Goal: Navigation & Orientation: Find specific page/section

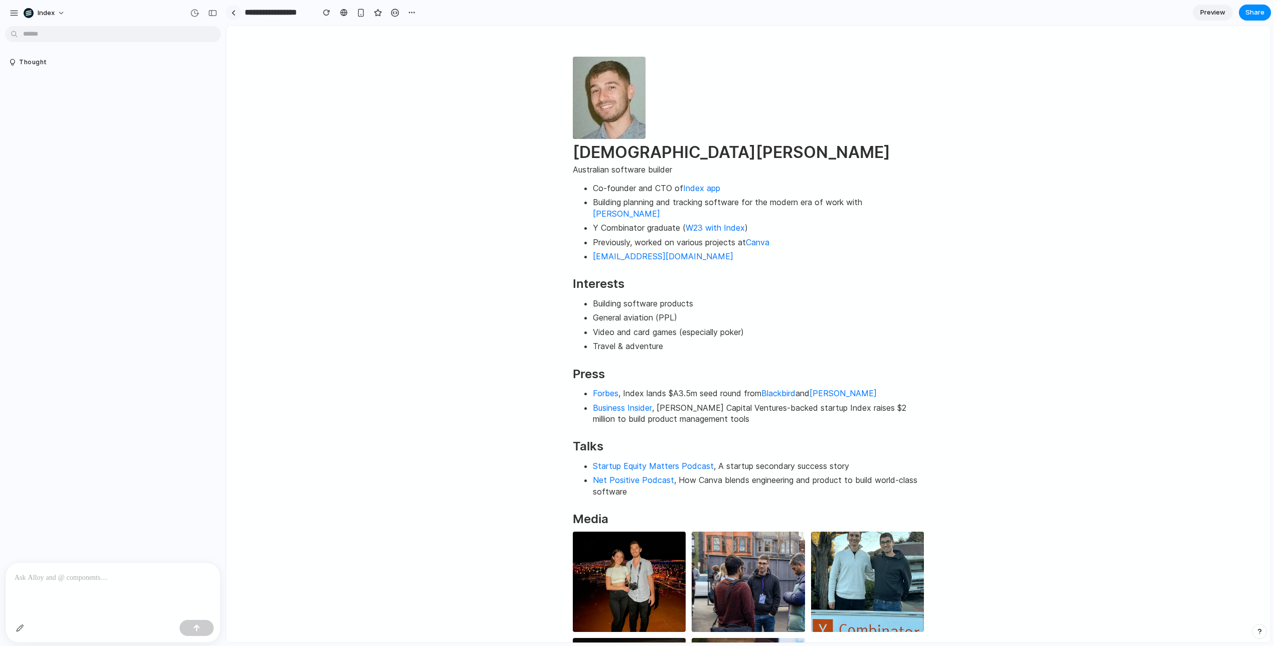
click at [236, 14] on link at bounding box center [233, 12] width 15 height 15
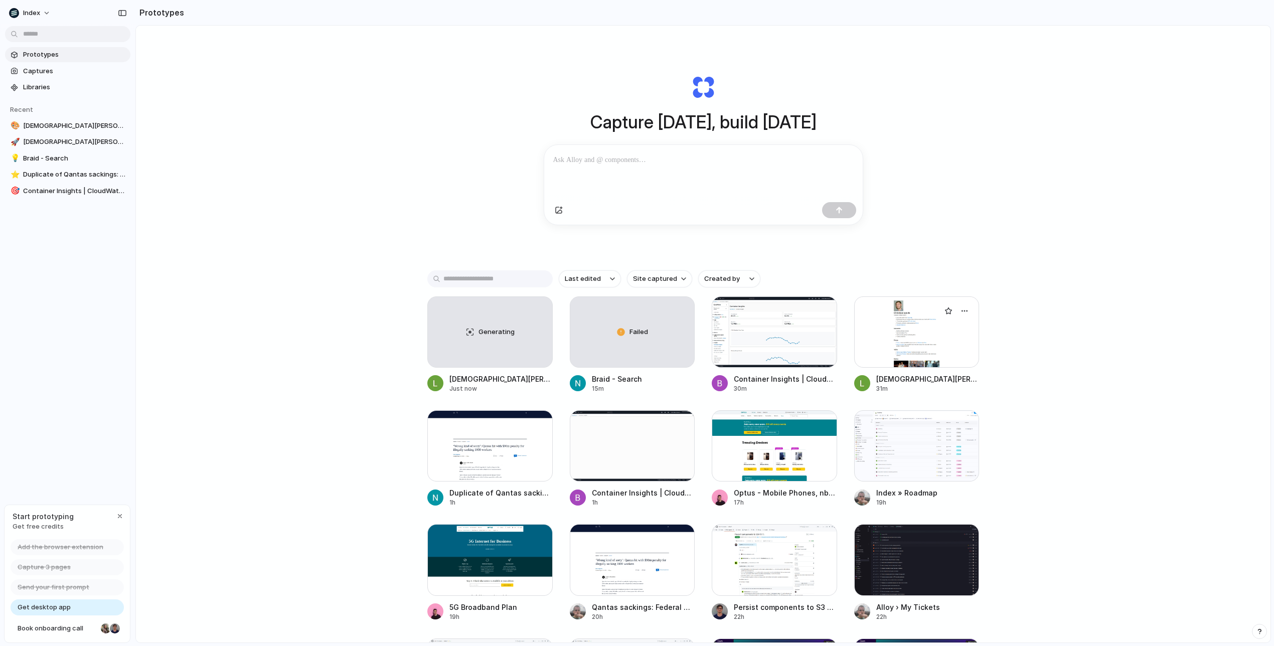
click at [927, 340] on div at bounding box center [916, 332] width 125 height 71
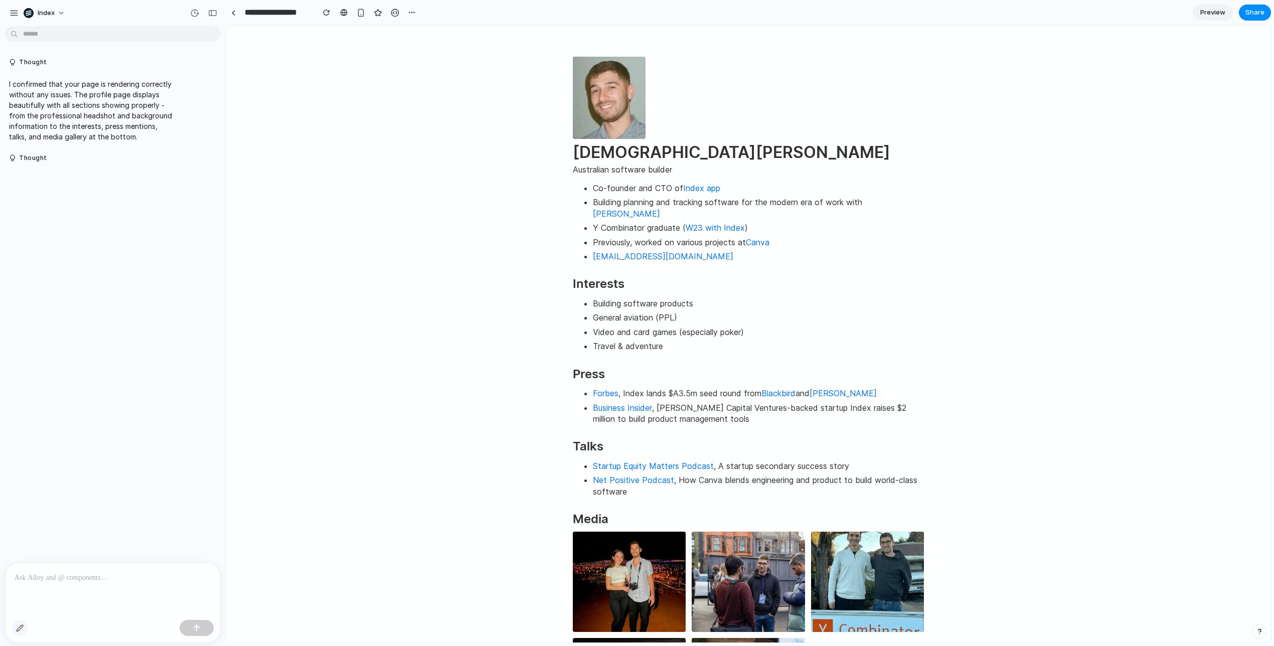
click at [21, 629] on div "button" at bounding box center [20, 628] width 8 height 8
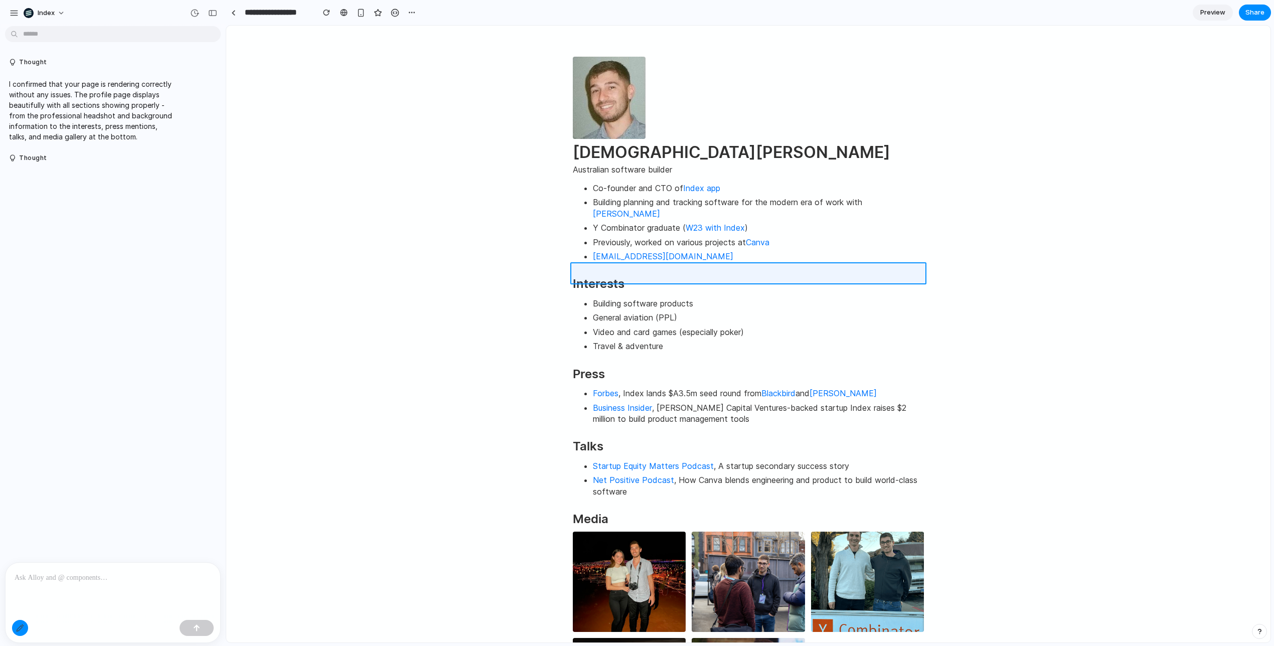
click at [594, 269] on div at bounding box center [749, 334] width 1044 height 617
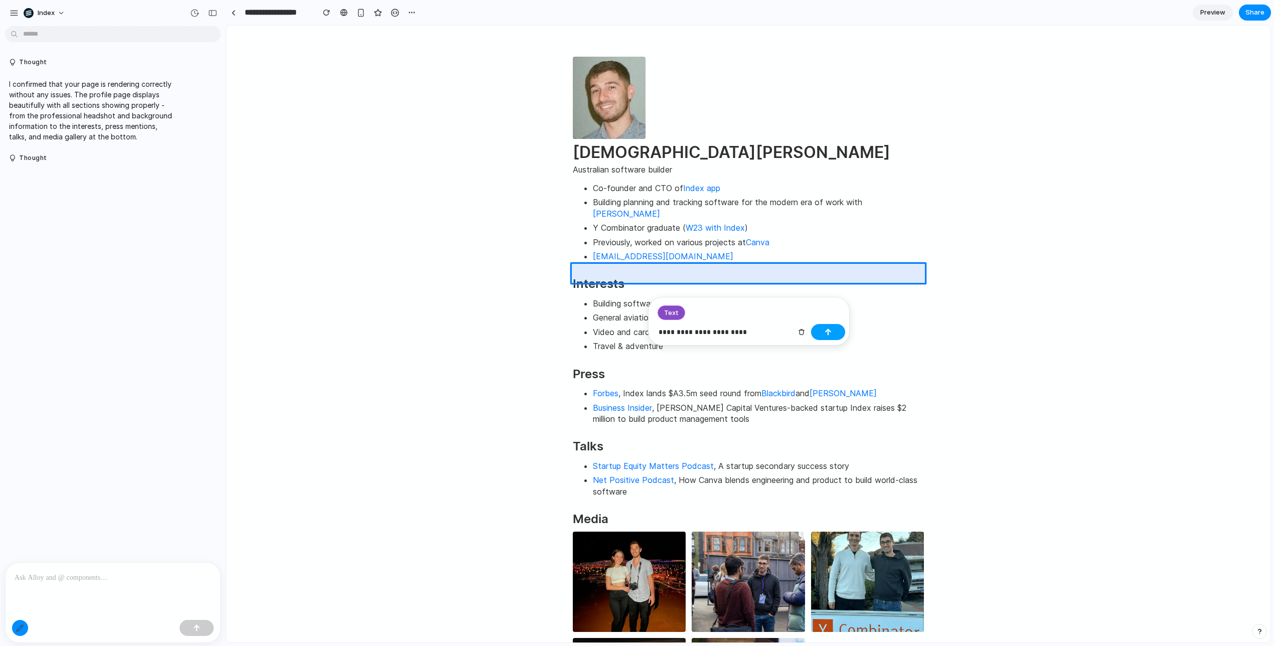
click at [827, 330] on div "button" at bounding box center [828, 332] width 7 height 7
